Goal: Browse casually

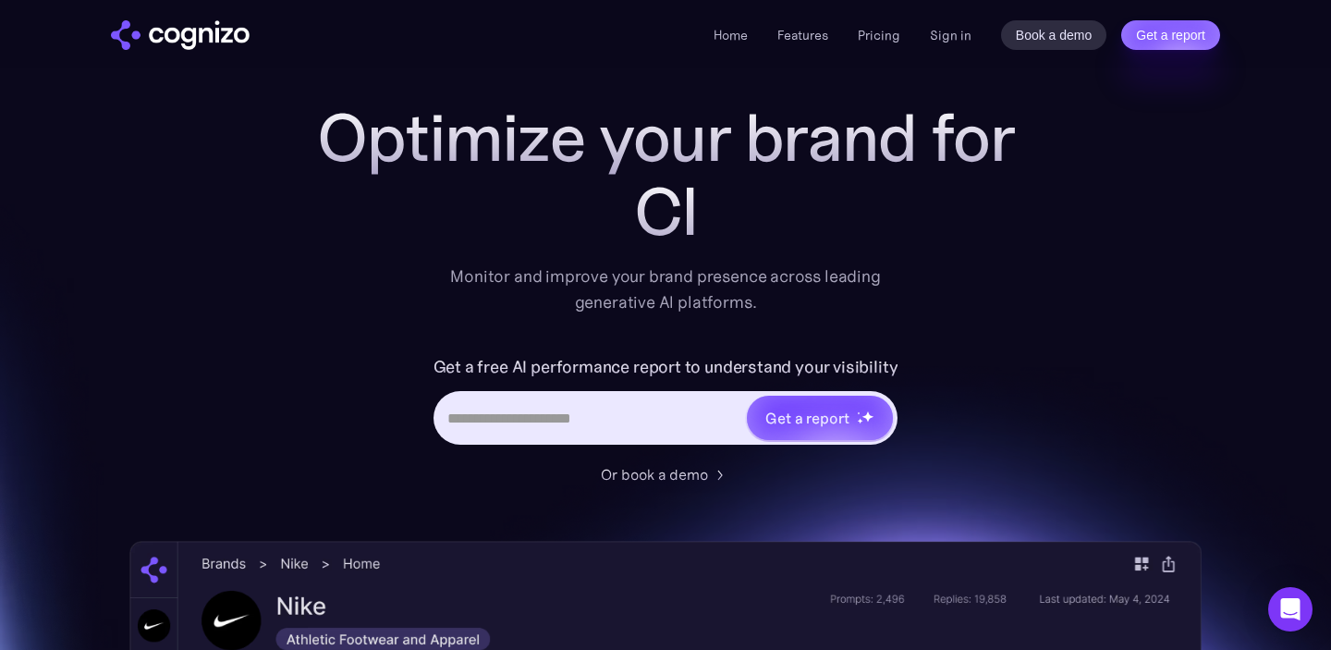
scroll to position [43, 0]
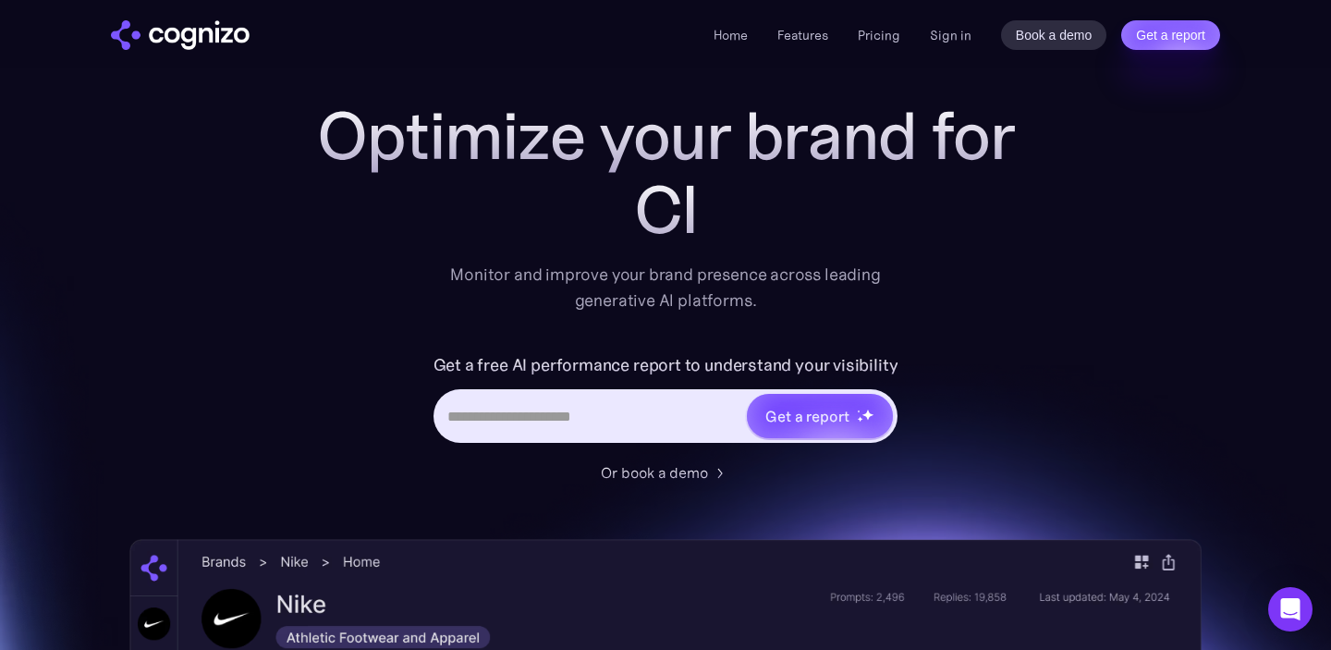
click at [739, 284] on div "Monitor and improve your brand presence across leading generative AI platforms." at bounding box center [665, 288] width 455 height 52
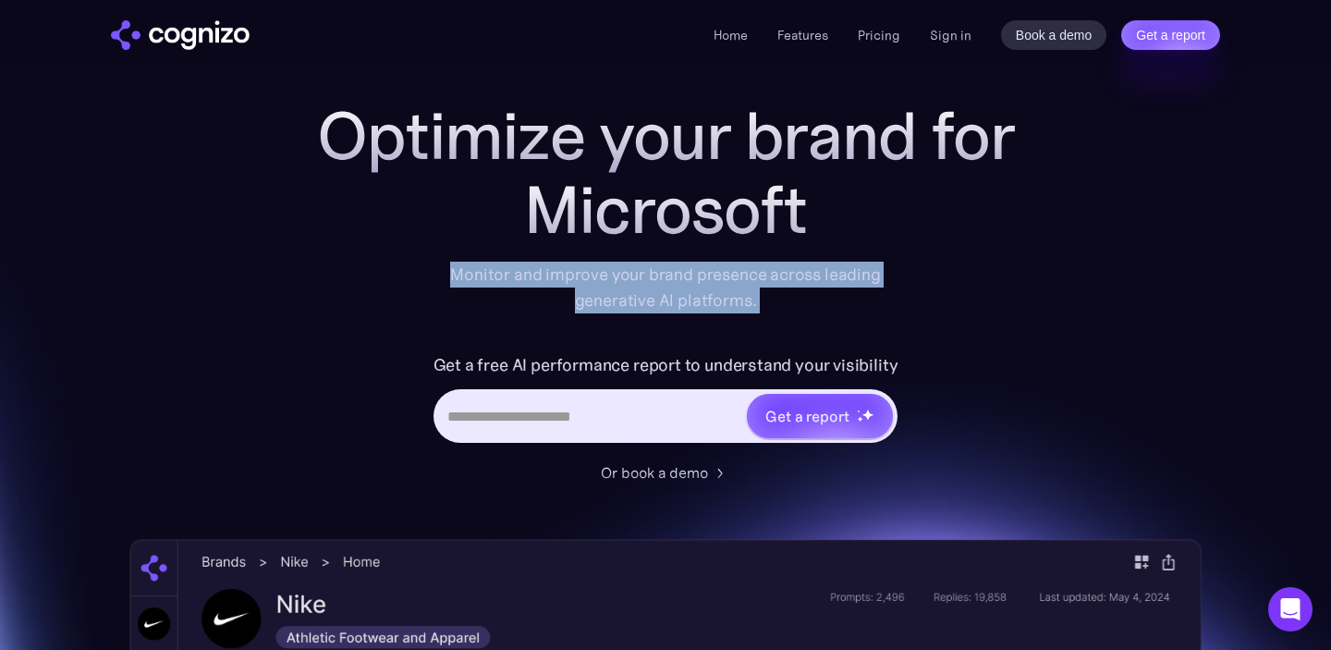
click at [738, 298] on div "Monitor and improve your brand presence across leading generative AI platforms." at bounding box center [665, 288] width 455 height 52
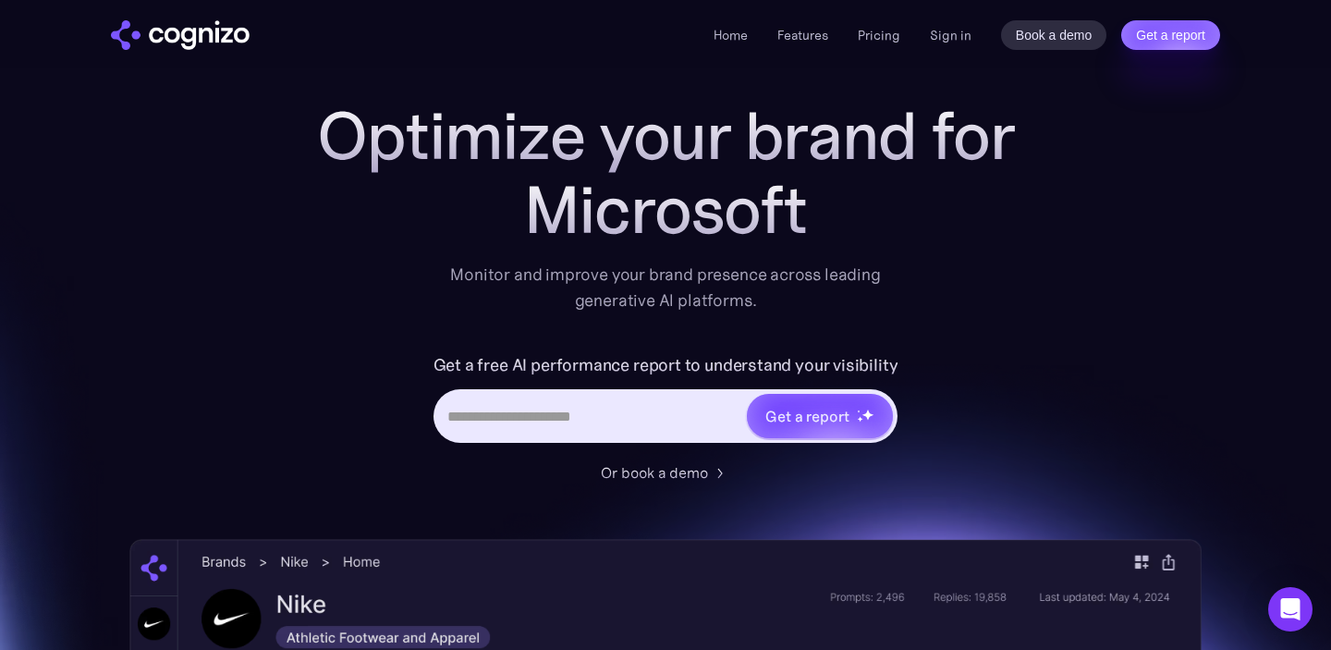
click at [738, 298] on div "Monitor and improve your brand presence across leading generative AI platforms." at bounding box center [665, 288] width 455 height 52
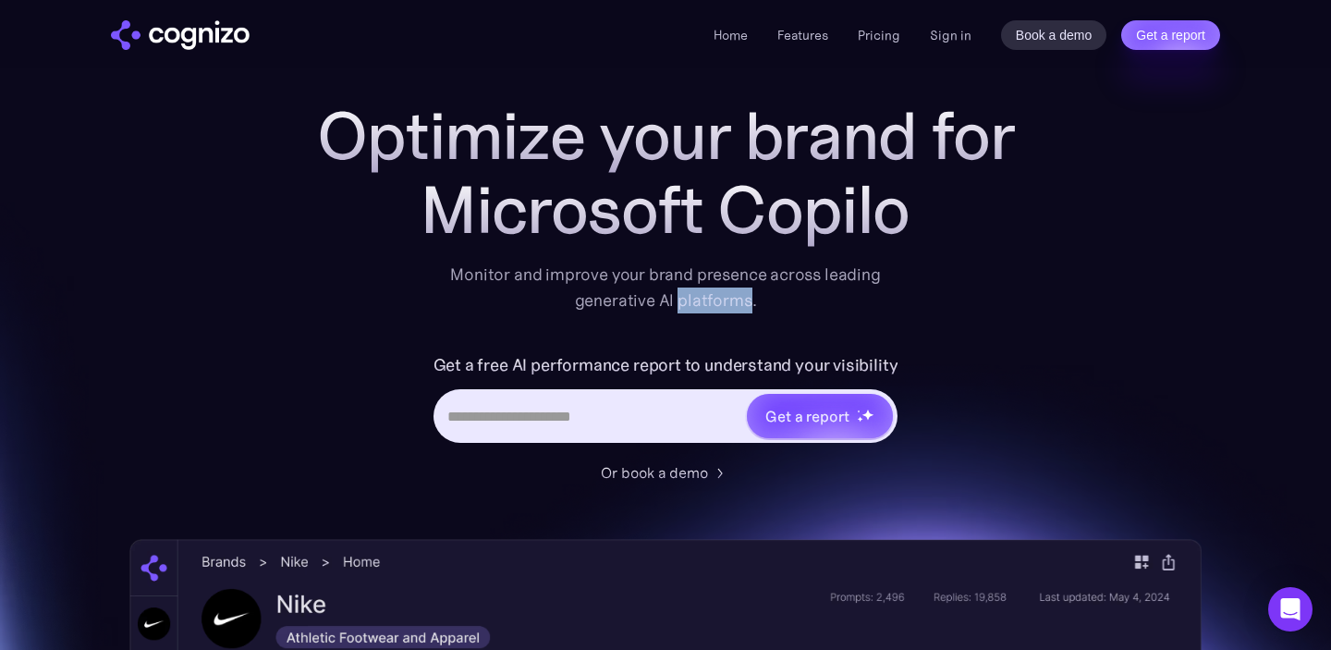
click at [748, 283] on div "Monitor and improve your brand presence across leading generative AI platforms." at bounding box center [665, 288] width 455 height 52
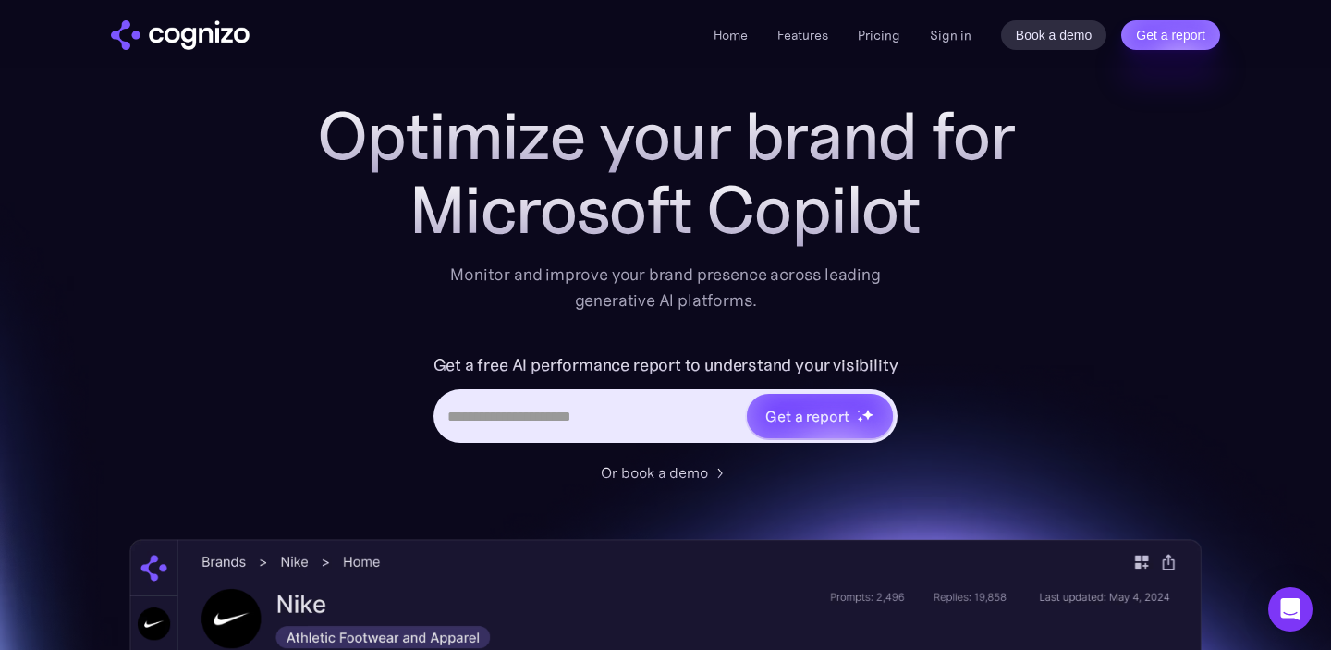
click at [748, 283] on div "Monitor and improve your brand presence across leading generative AI platforms." at bounding box center [665, 288] width 455 height 52
click at [738, 298] on div "Monitor and improve your brand presence across leading generative AI platforms." at bounding box center [665, 288] width 455 height 52
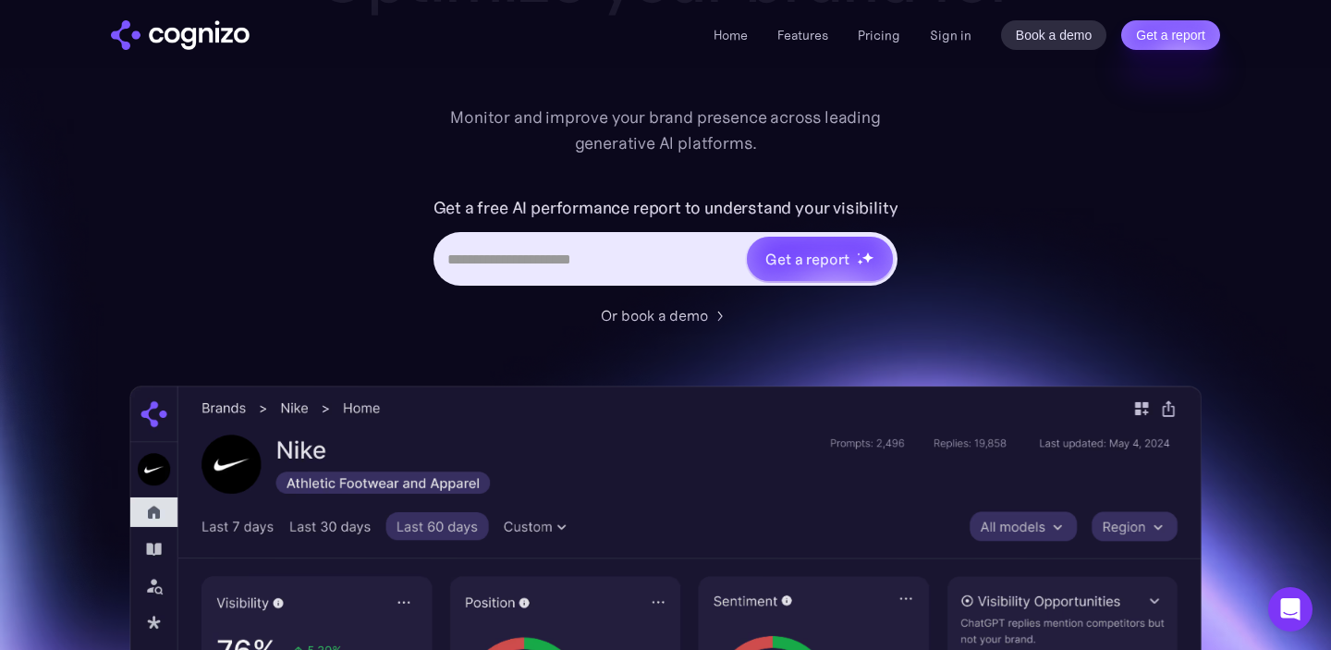
scroll to position [219, 0]
